Goal: Task Accomplishment & Management: Use online tool/utility

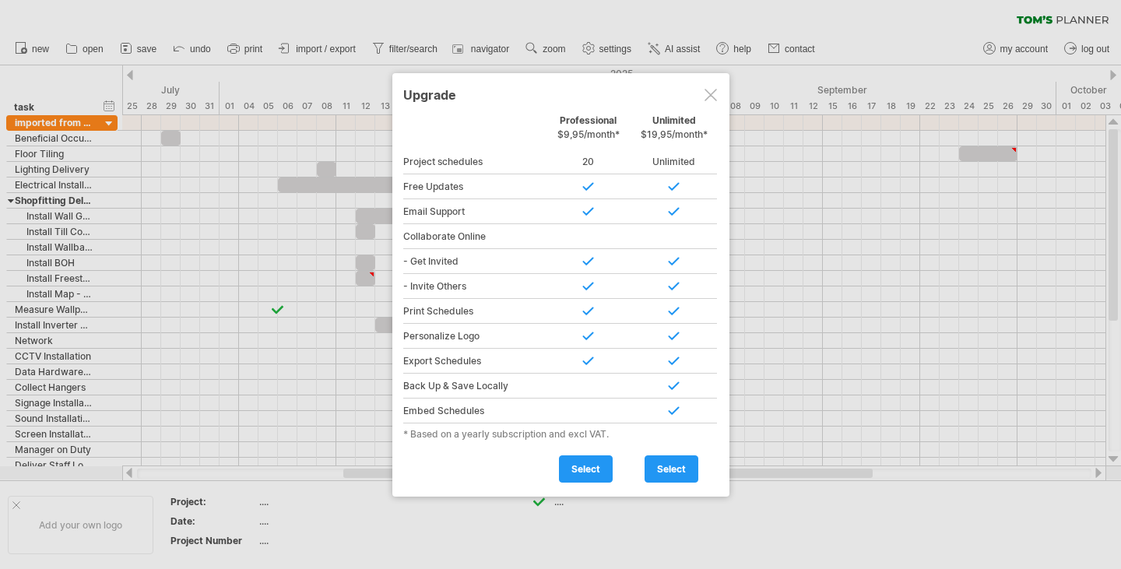
click at [708, 97] on div at bounding box center [711, 95] width 12 height 12
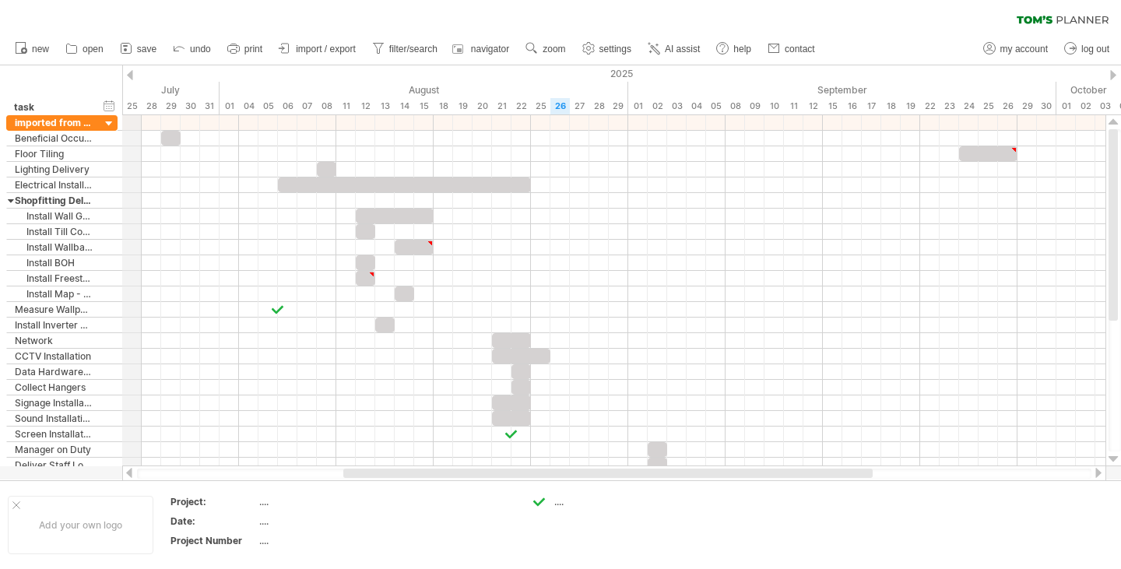
drag, startPoint x: 122, startPoint y: 76, endPoint x: 126, endPoint y: 85, distance: 9.4
drag, startPoint x: 100, startPoint y: 76, endPoint x: 109, endPoint y: 79, distance: 10.1
click at [109, 79] on div "hide start/end/duration show start/end/duration **** task" at bounding box center [61, 90] width 122 height 50
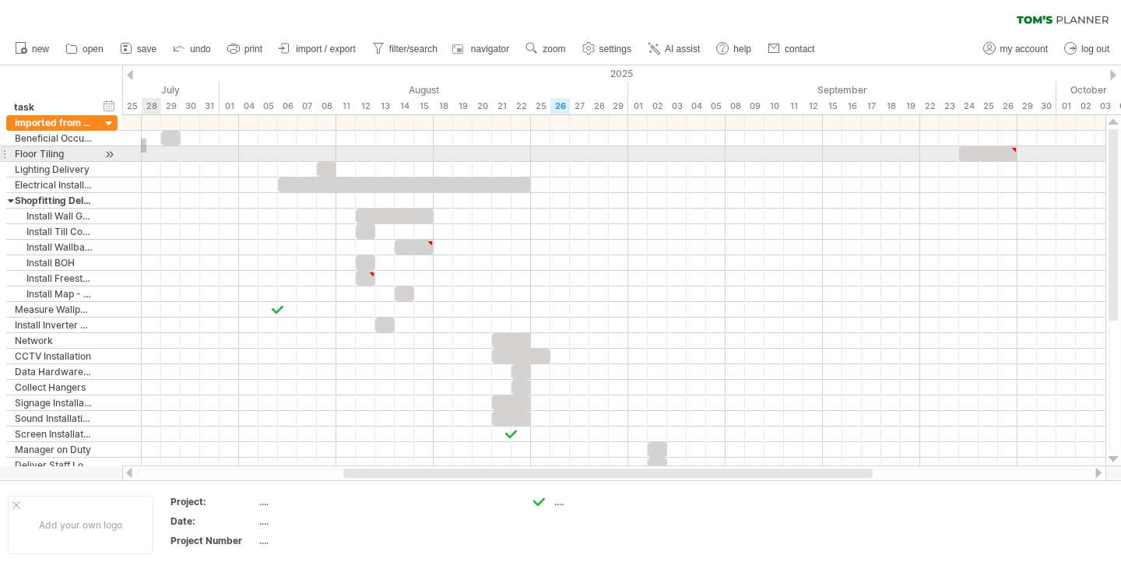
drag, startPoint x: 141, startPoint y: 139, endPoint x: 146, endPoint y: 153, distance: 15.0
click at [146, 153] on div at bounding box center [614, 294] width 984 height 358
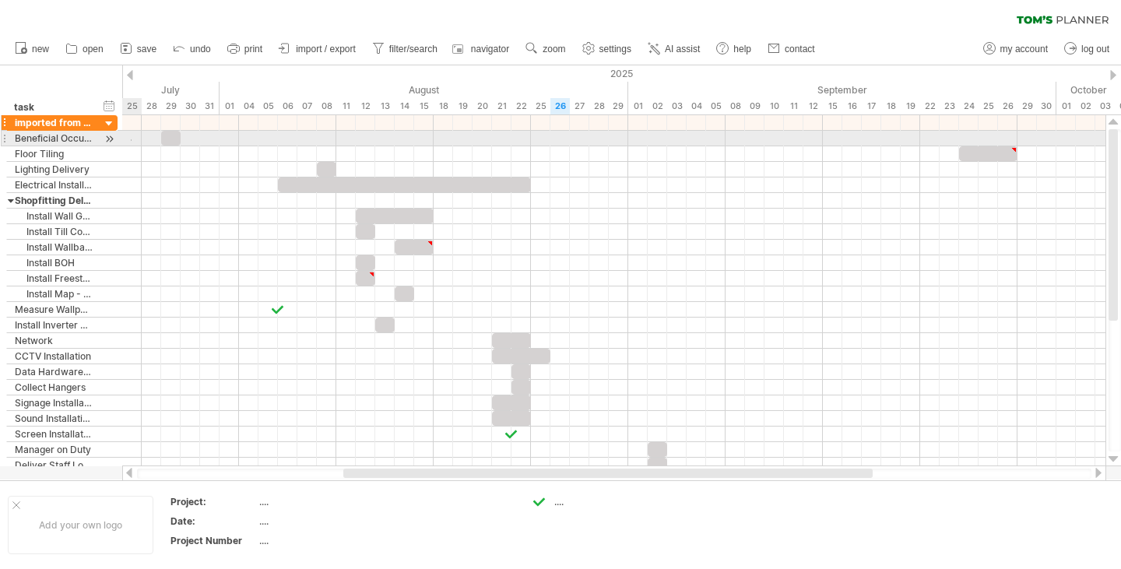
drag, startPoint x: 132, startPoint y: 141, endPoint x: 111, endPoint y: 124, distance: 26.5
drag, startPoint x: 111, startPoint y: 134, endPoint x: 138, endPoint y: 135, distance: 27.3
click at [138, 135] on div "Trying to reach [DOMAIN_NAME] Connected again... processing file clear filter" at bounding box center [560, 284] width 1121 height 569
click at [140, 135] on div at bounding box center [614, 139] width 984 height 16
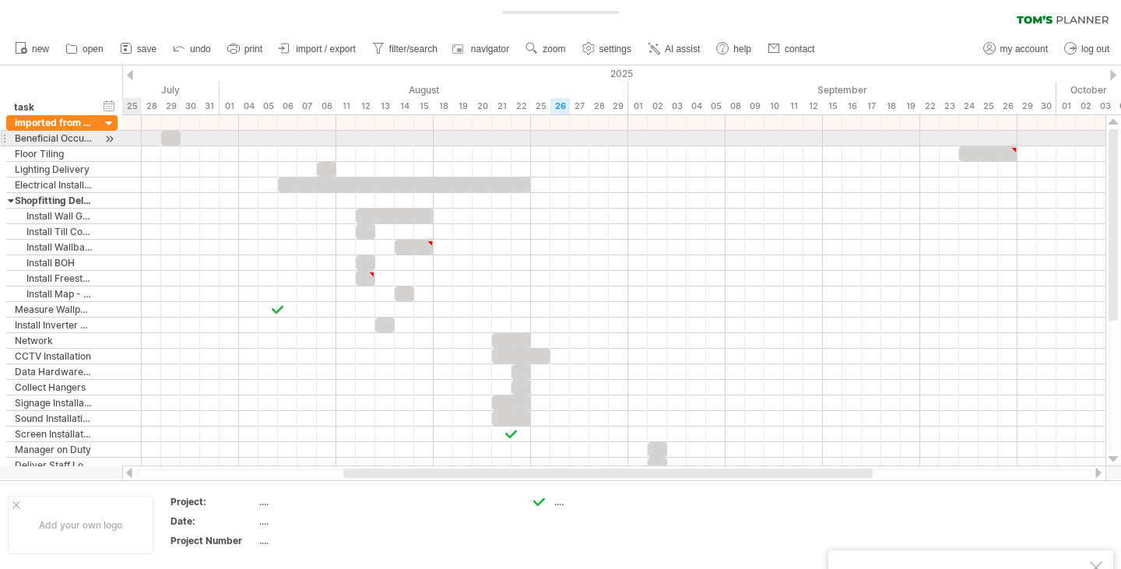
click at [140, 135] on div at bounding box center [614, 139] width 984 height 16
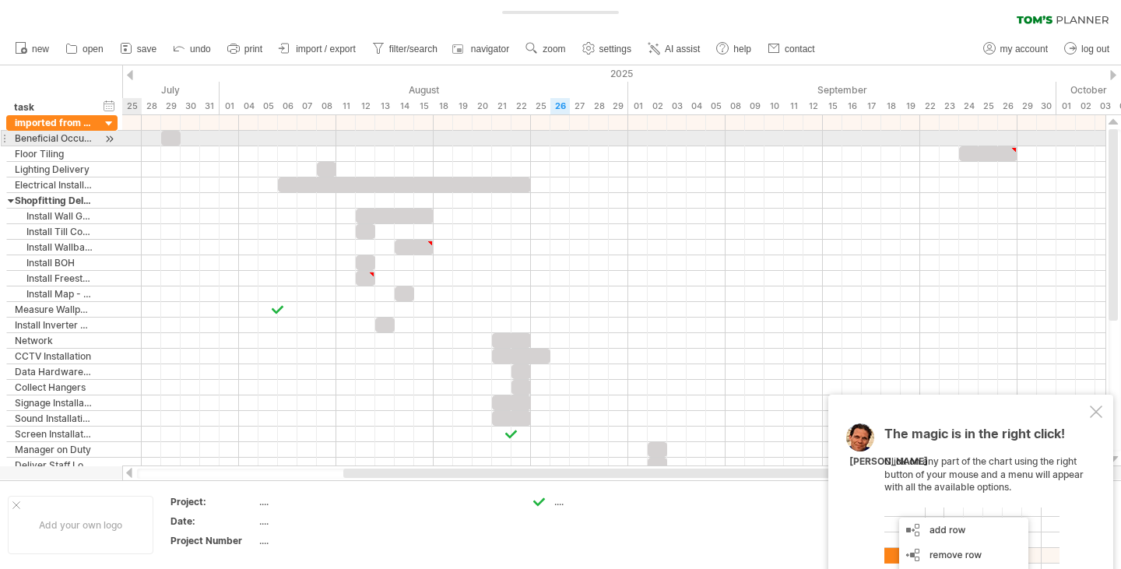
click at [140, 135] on div at bounding box center [614, 139] width 984 height 16
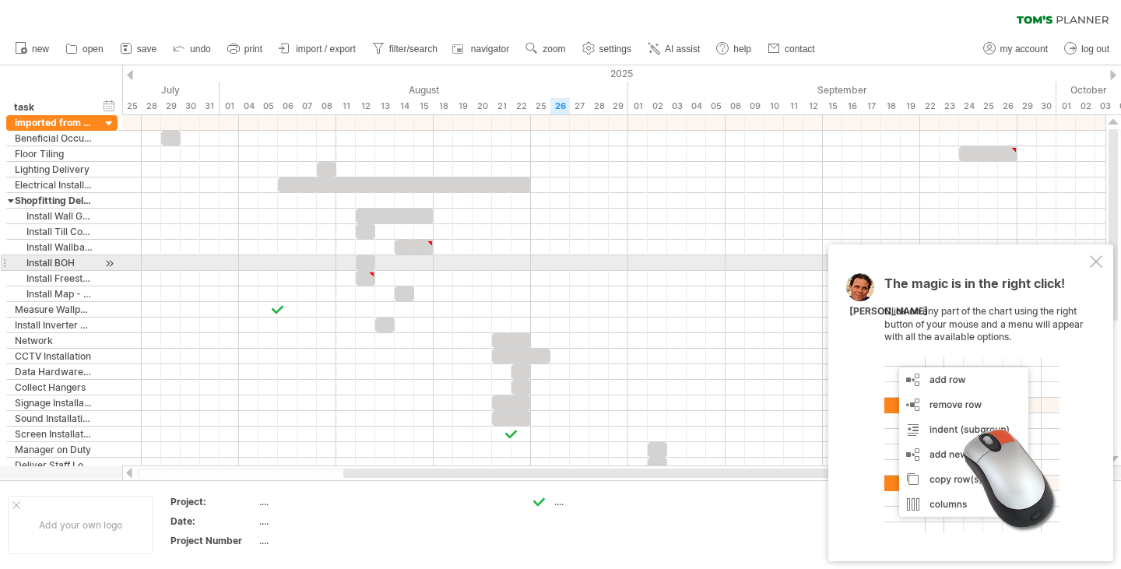
click at [1092, 259] on div at bounding box center [1096, 261] width 12 height 12
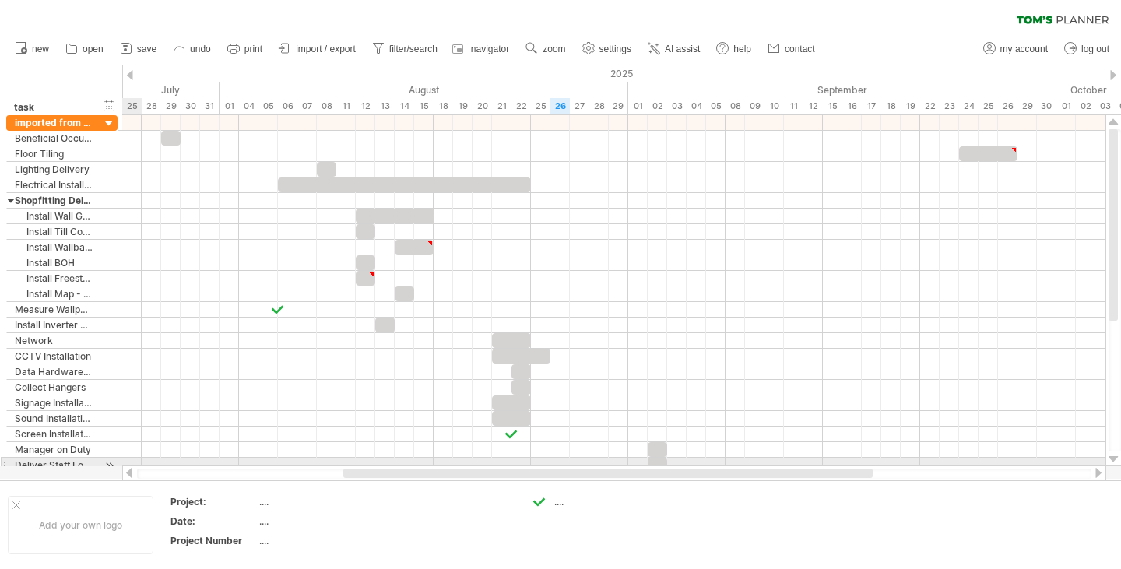
drag, startPoint x: 123, startPoint y: 469, endPoint x: 131, endPoint y: 463, distance: 10.0
click at [131, 463] on div "Trying to reach [DOMAIN_NAME] Connected again... clear filter new open" at bounding box center [560, 284] width 1121 height 569
click at [131, 463] on div at bounding box center [614, 466] width 984 height 16
click at [109, 463] on div at bounding box center [109, 466] width 15 height 16
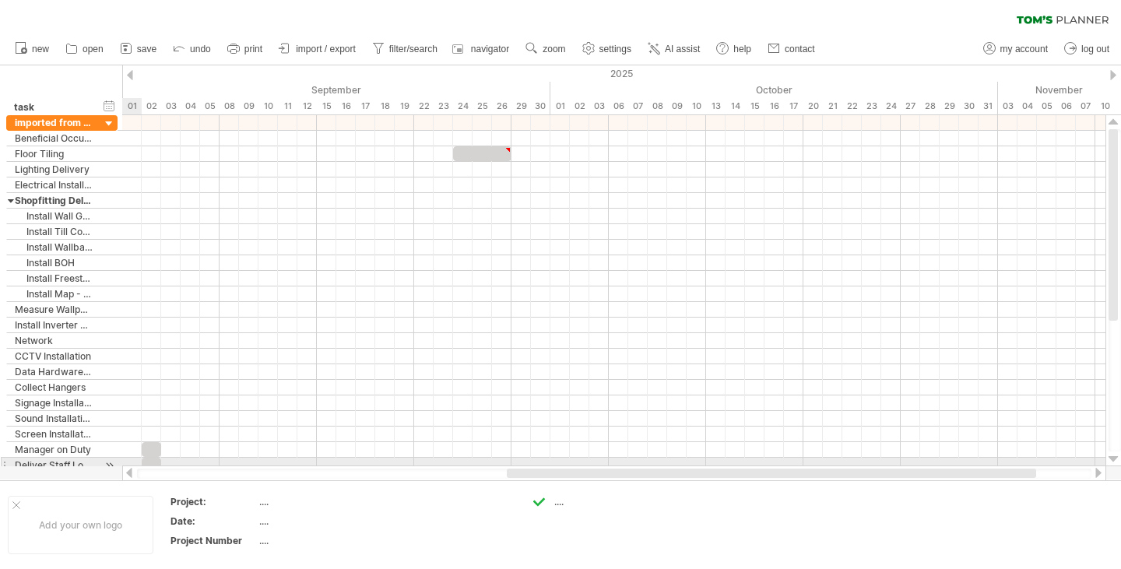
click at [109, 463] on div at bounding box center [109, 466] width 15 height 16
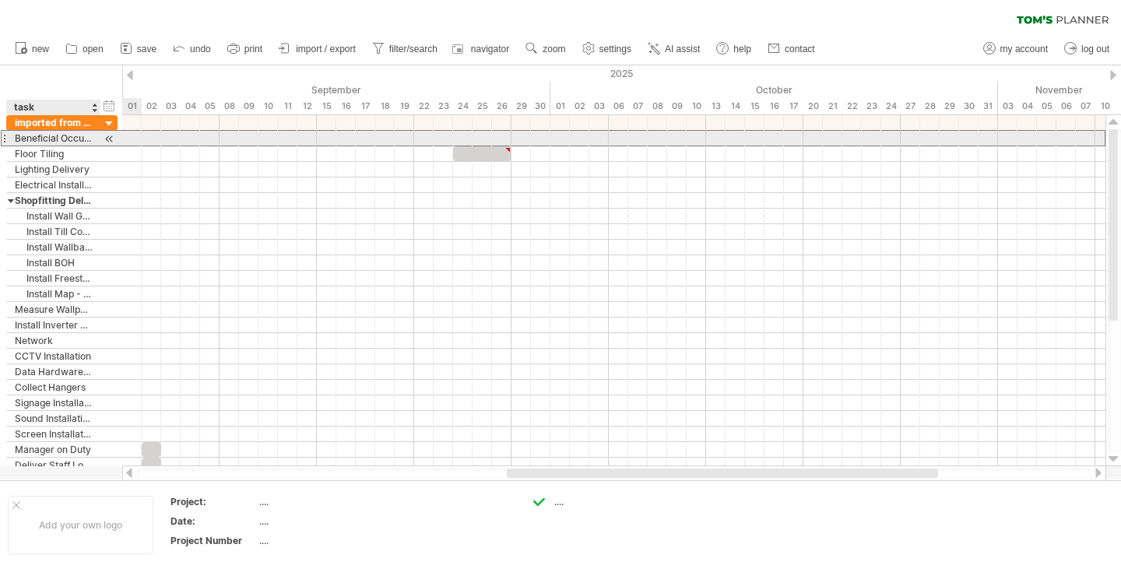
click at [79, 133] on div "Beneficial Occupation" at bounding box center [54, 138] width 78 height 15
click at [107, 139] on div at bounding box center [109, 139] width 15 height 16
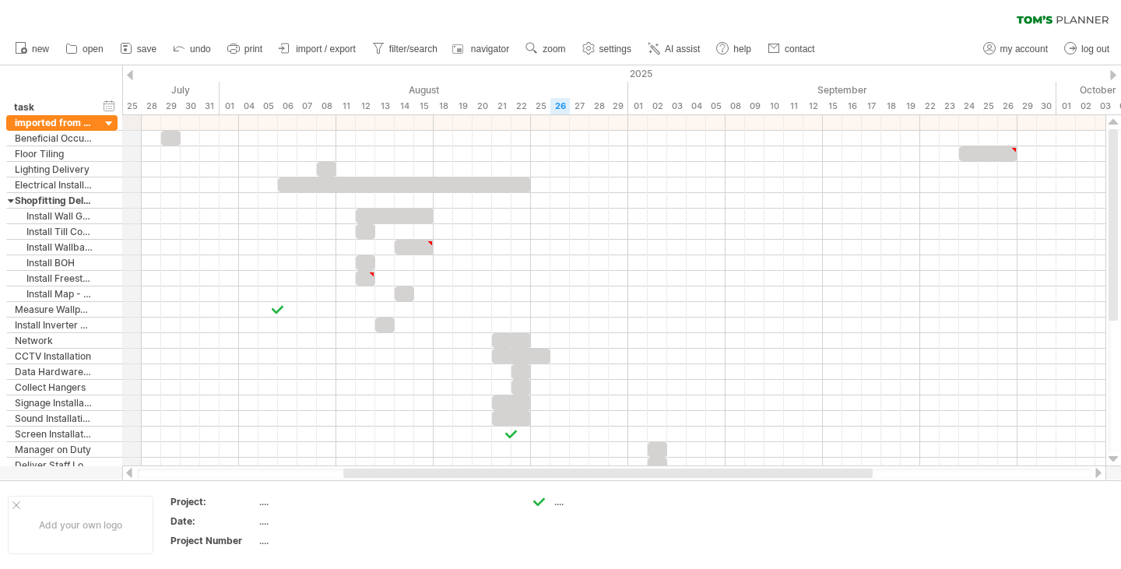
drag, startPoint x: 123, startPoint y: 73, endPoint x: 136, endPoint y: 101, distance: 31.0
click at [144, 46] on span "save" at bounding box center [146, 49] width 19 height 11
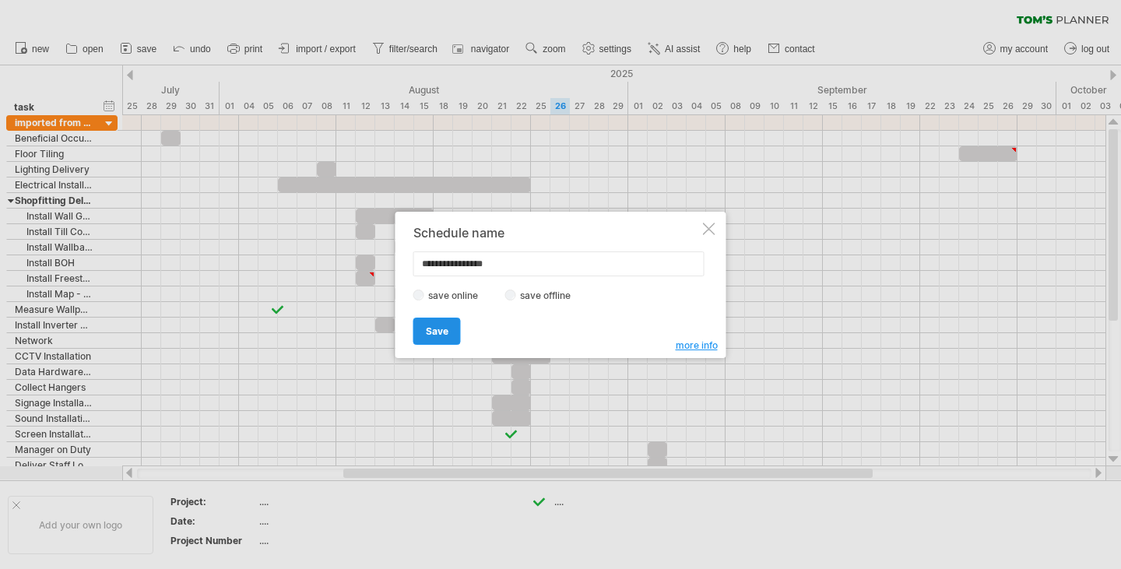
type input "**********"
click at [457, 329] on link "Save" at bounding box center [437, 331] width 48 height 27
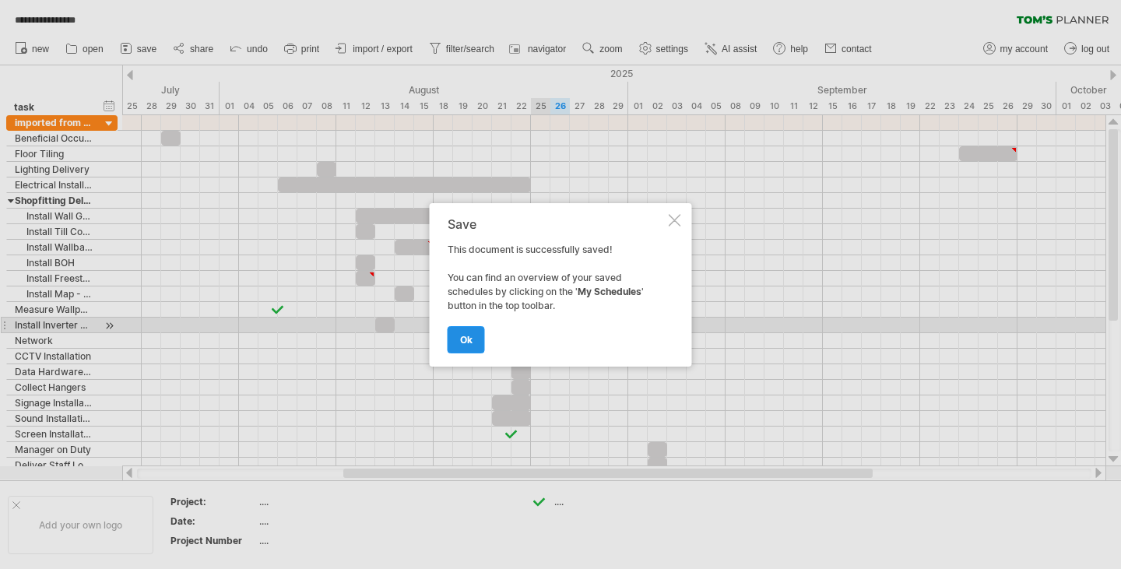
click at [477, 336] on link "ok" at bounding box center [466, 339] width 37 height 27
